Goal: Task Accomplishment & Management: Manage account settings

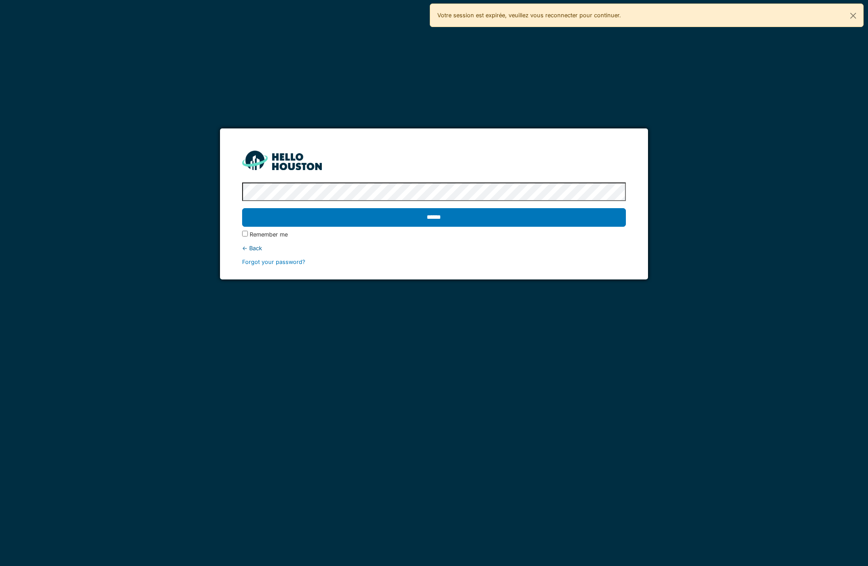
click at [242, 192] on protonpass-control-448d at bounding box center [242, 192] width 0 height 7
click at [515, 218] on input "******" at bounding box center [434, 217] width 384 height 19
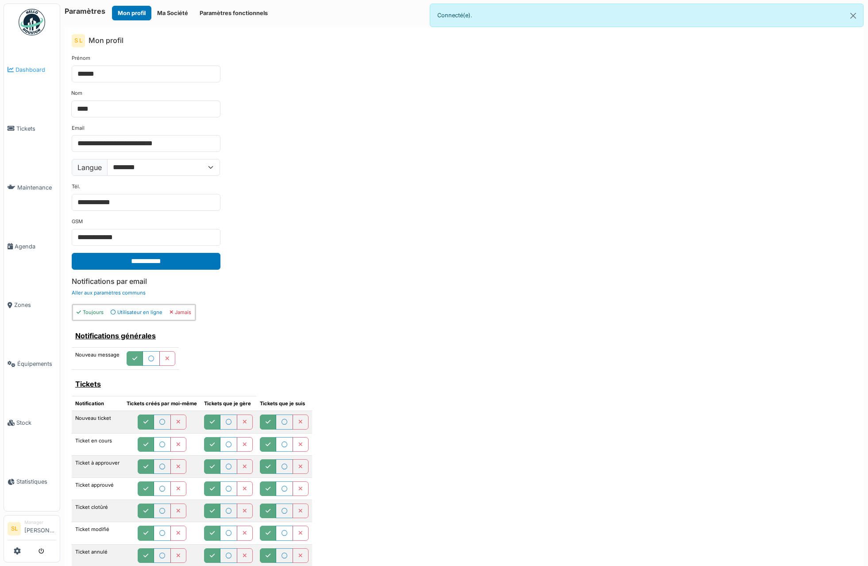
click at [29, 74] on link "Dashboard" at bounding box center [32, 69] width 56 height 59
